Goal: Find specific page/section

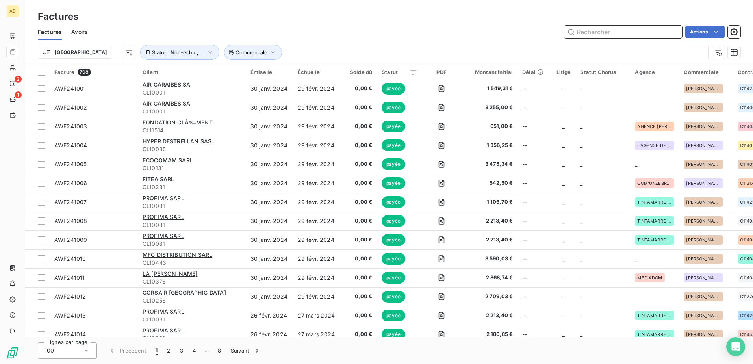
click at [500, 30] on input "text" at bounding box center [623, 32] width 118 height 13
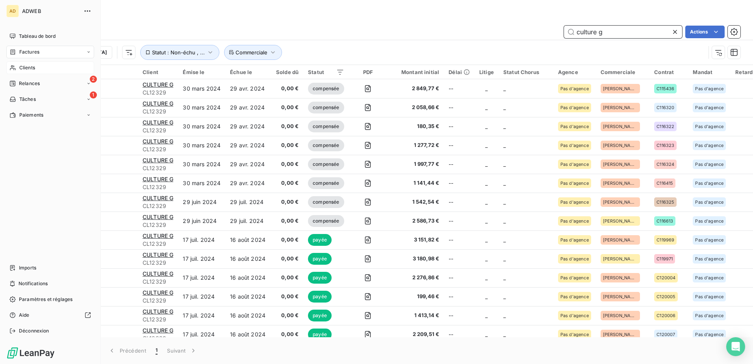
type input "culture g"
click at [21, 65] on span "Clients" at bounding box center [27, 67] width 16 height 7
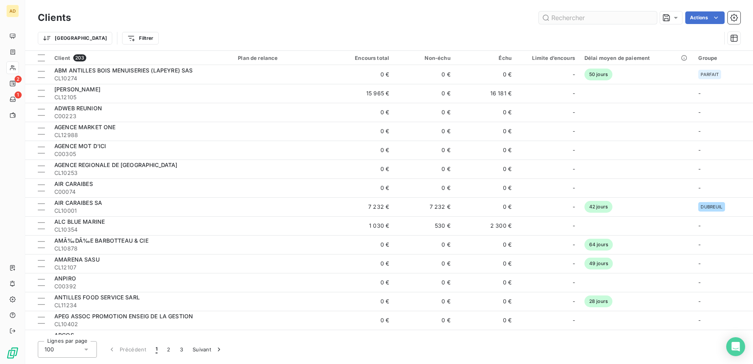
click at [500, 19] on input "text" at bounding box center [598, 17] width 118 height 13
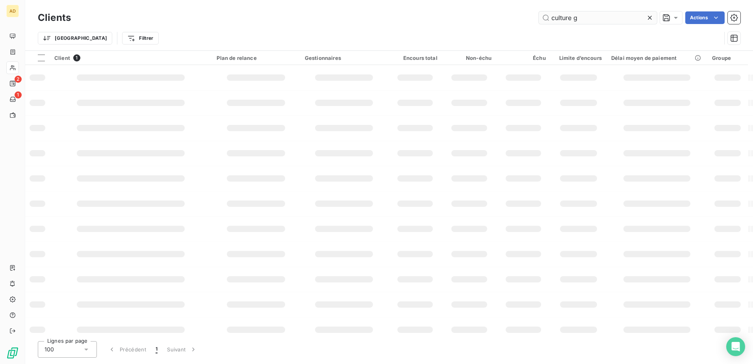
type input "culture g"
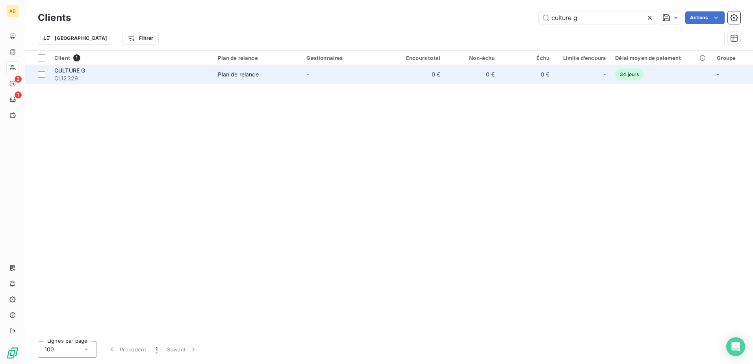
click at [198, 81] on span "CL12329" at bounding box center [131, 78] width 154 height 8
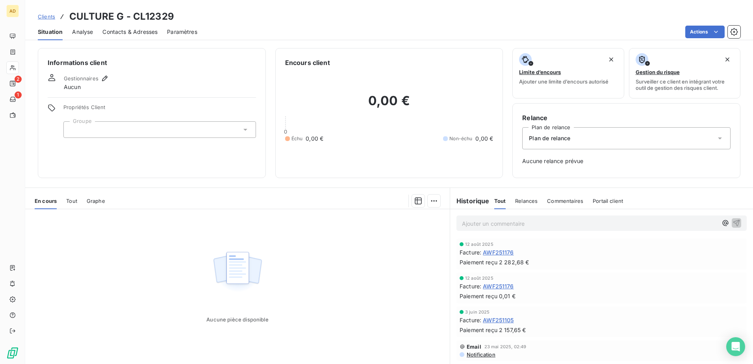
click at [71, 202] on span "Tout" at bounding box center [71, 201] width 11 height 6
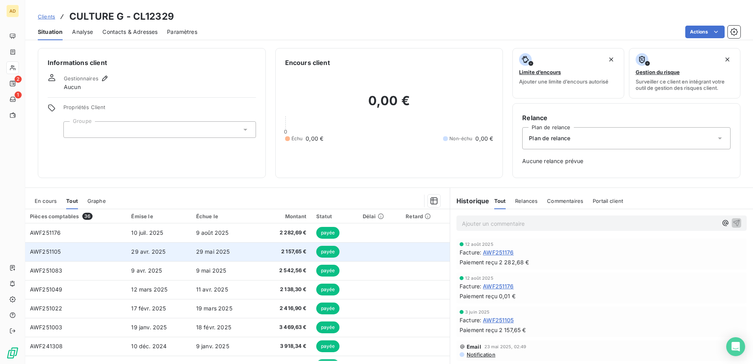
click at [144, 222] on span "29 avr. 2025" at bounding box center [148, 251] width 34 height 7
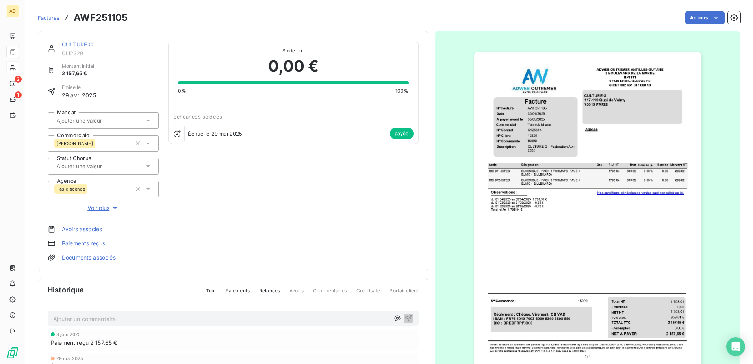
click at [500, 142] on img "button" at bounding box center [587, 212] width 227 height 320
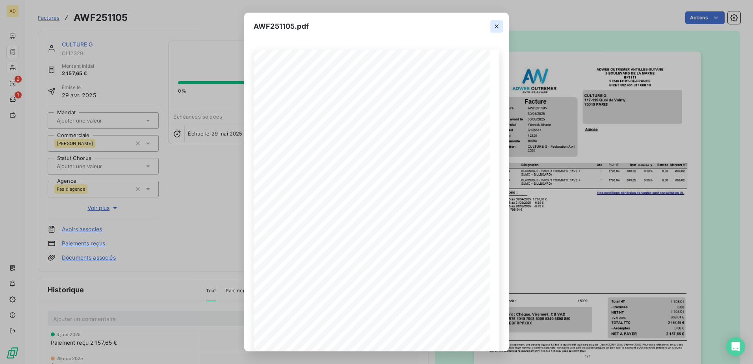
click at [500, 27] on icon "button" at bounding box center [497, 26] width 8 height 8
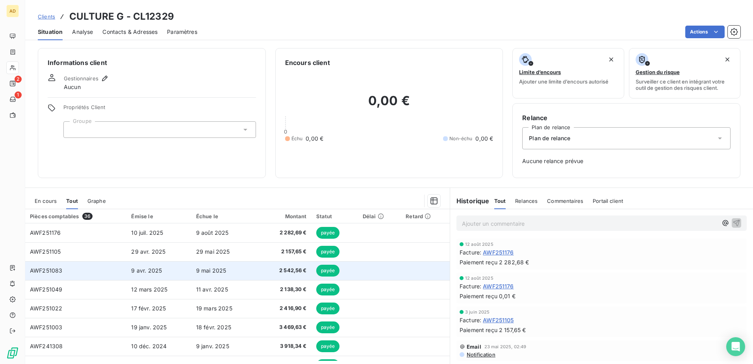
click at [139, 222] on td "9 avr. 2025" at bounding box center [158, 270] width 65 height 19
